Goal: Use online tool/utility: Utilize a website feature to perform a specific function

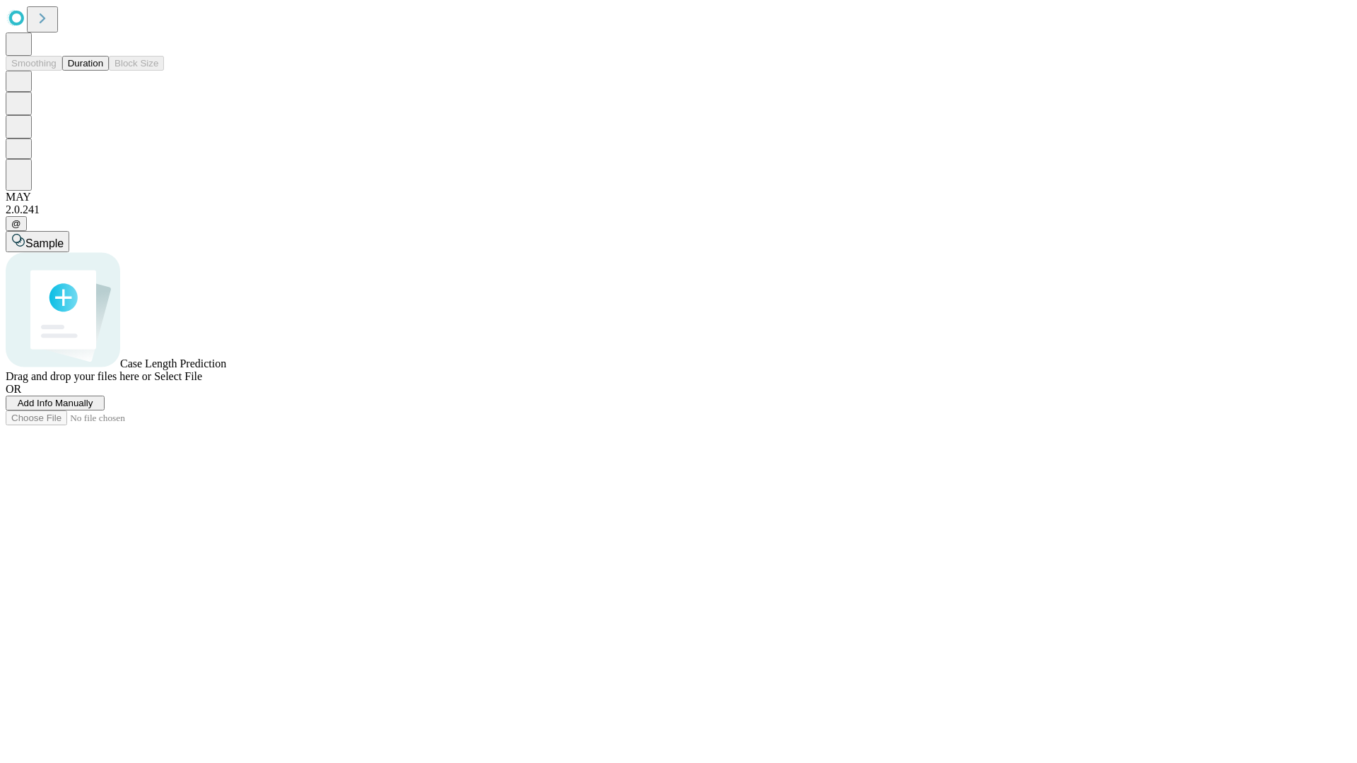
click at [93, 408] on span "Add Info Manually" at bounding box center [56, 403] width 76 height 11
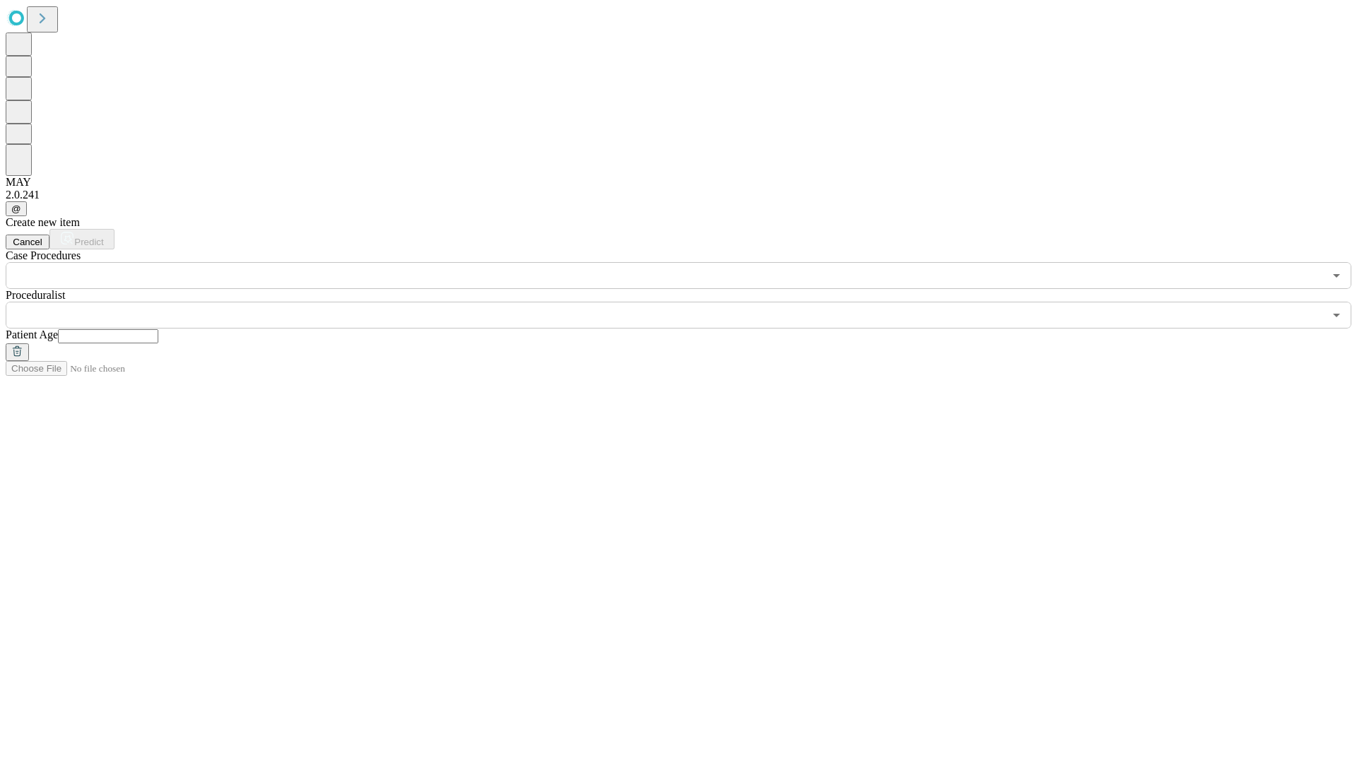
click at [158, 329] on input "text" at bounding box center [108, 336] width 100 height 14
type input "**"
click at [688, 302] on input "text" at bounding box center [665, 315] width 1318 height 27
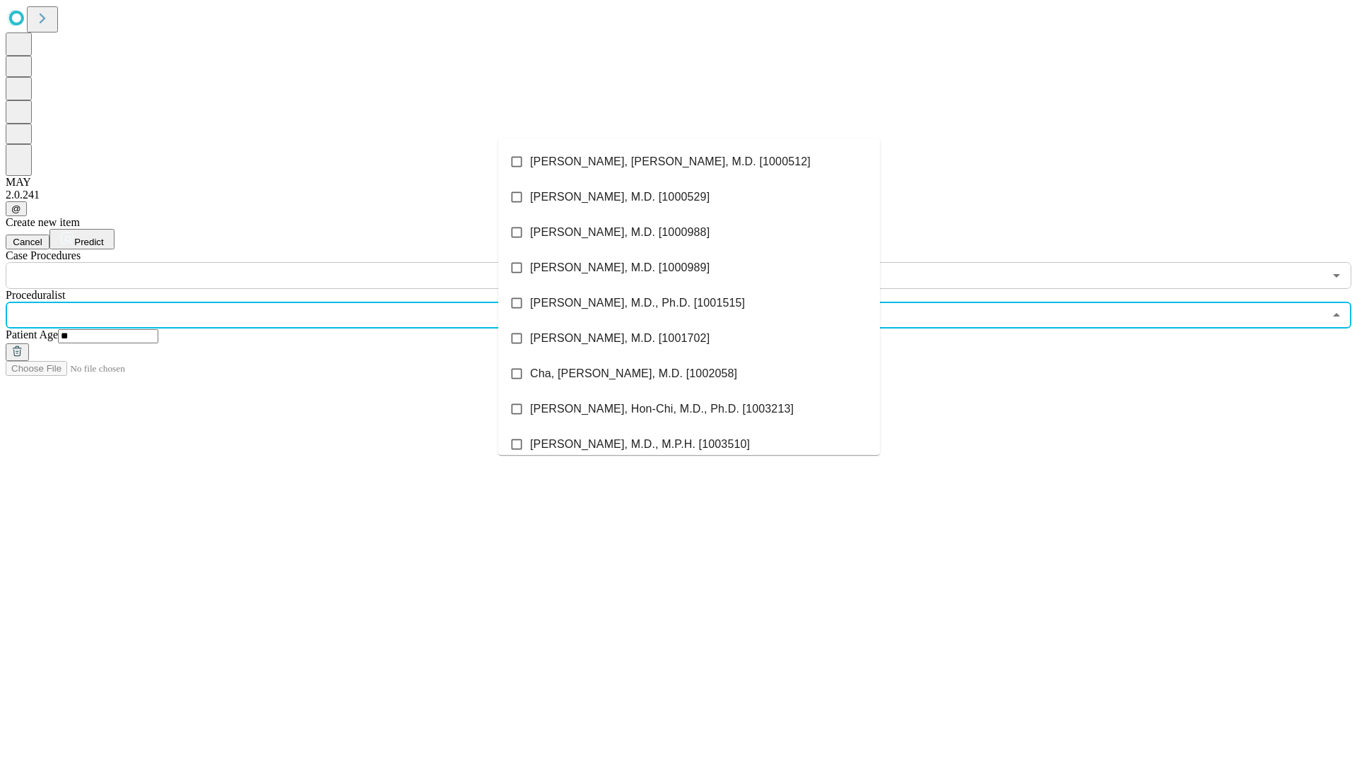
click at [689, 162] on li "[PERSON_NAME], [PERSON_NAME], M.D. [1000512]" at bounding box center [689, 161] width 382 height 35
click at [297, 262] on input "text" at bounding box center [665, 275] width 1318 height 27
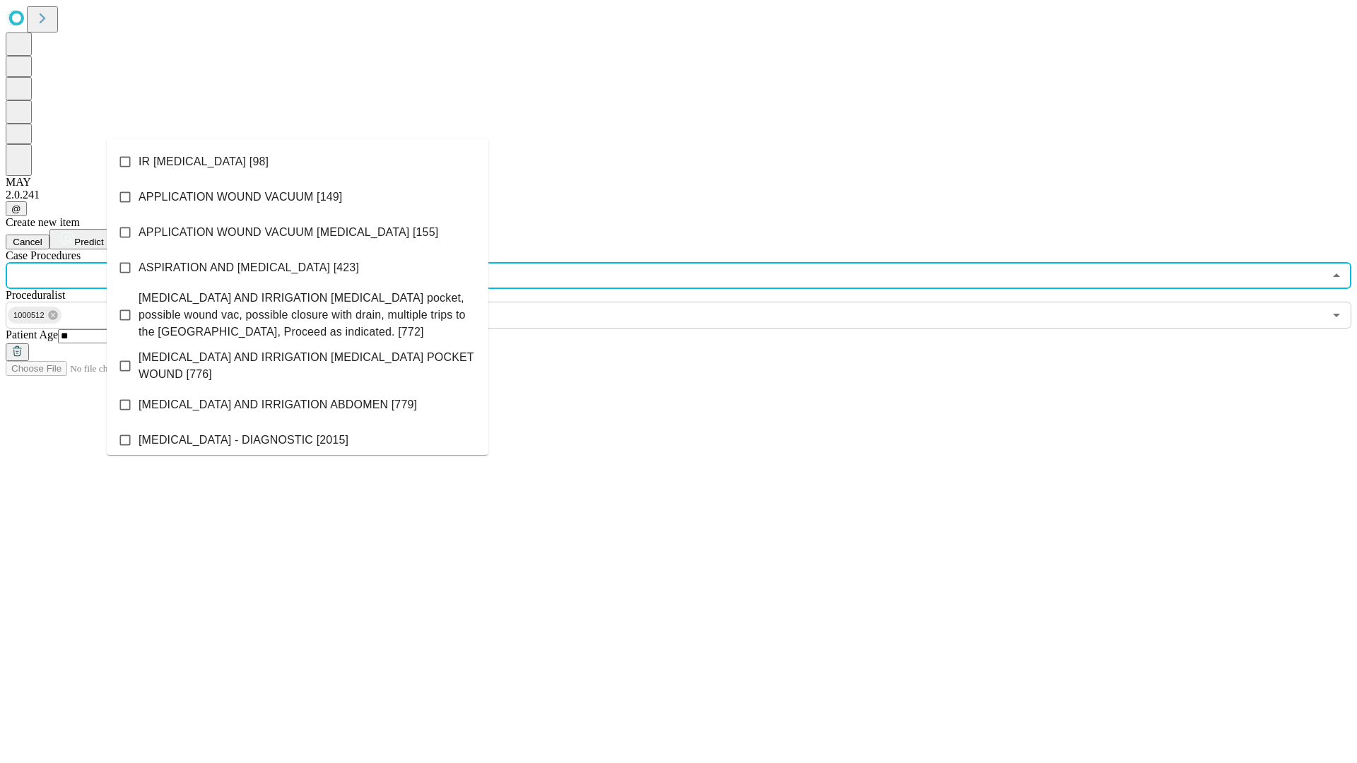
click at [297, 162] on li "IR [MEDICAL_DATA] [98]" at bounding box center [298, 161] width 382 height 35
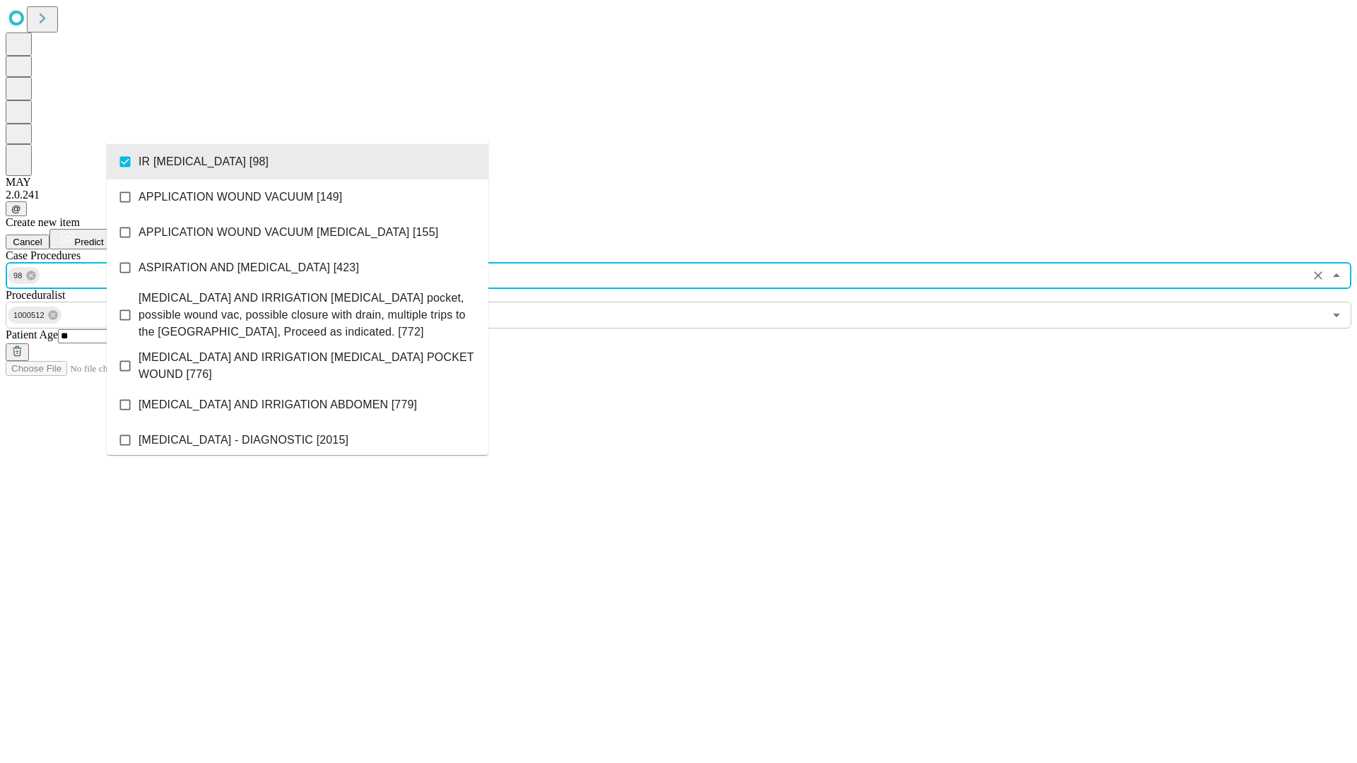
click at [103, 237] on span "Predict" at bounding box center [88, 242] width 29 height 11
